Goal: Information Seeking & Learning: Learn about a topic

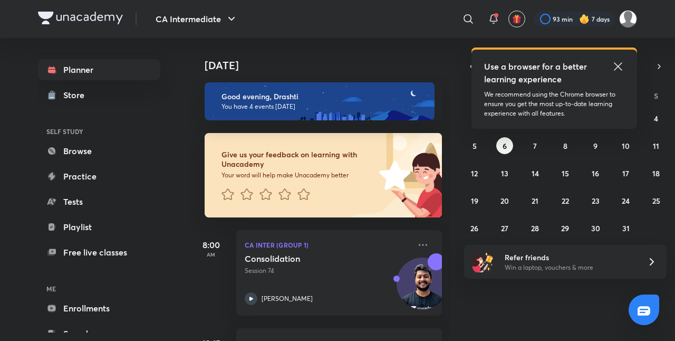
click at [620, 60] on div "Use a browser for a better learning experience We recommend using the Chrome br…" at bounding box center [554, 89] width 166 height 79
click at [620, 62] on icon at bounding box center [618, 66] width 13 height 13
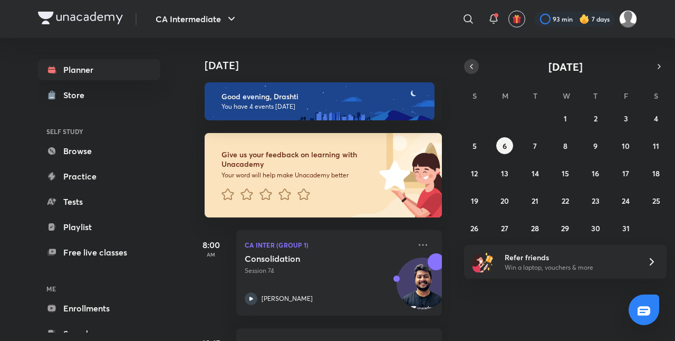
click at [472, 66] on icon "button" at bounding box center [471, 66] width 8 height 9
click at [626, 189] on div "31 1 2 3 4 5 6 7 8 9 10 11 12 13 14 15 16 17 18 19 20 21 22 23 24 25 26 27 28 2…" at bounding box center [565, 173] width 202 height 127
click at [622, 198] on abbr "26" at bounding box center [626, 201] width 8 height 10
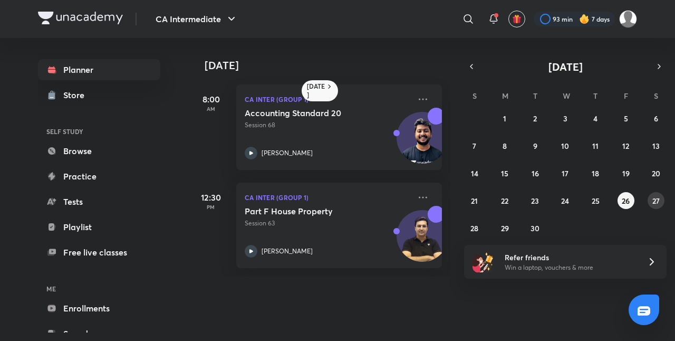
click at [650, 200] on button "27" at bounding box center [655, 200] width 17 height 17
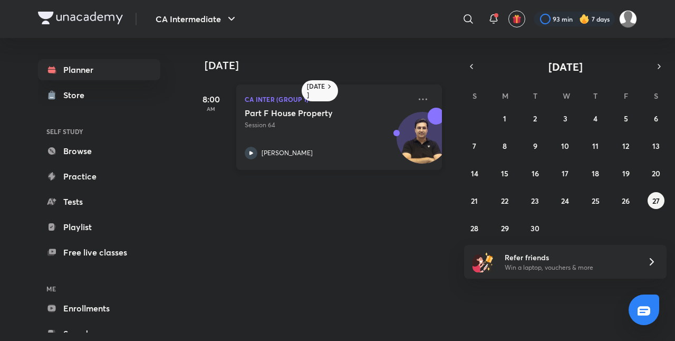
click at [348, 138] on div "Part F House Property Session 64 [PERSON_NAME]" at bounding box center [328, 134] width 166 height 52
click at [470, 229] on abbr "28" at bounding box center [474, 228] width 8 height 10
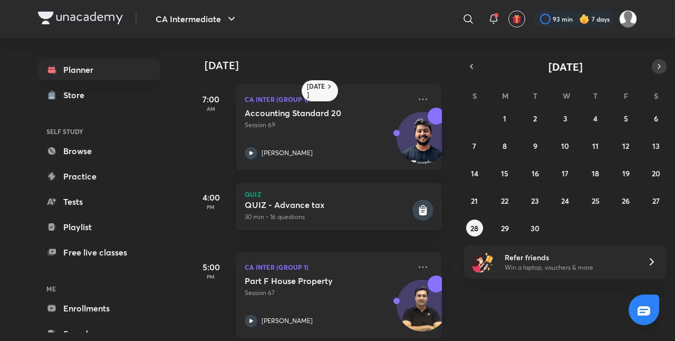
click at [661, 69] on icon "button" at bounding box center [659, 66] width 8 height 9
